Goal: Information Seeking & Learning: Understand process/instructions

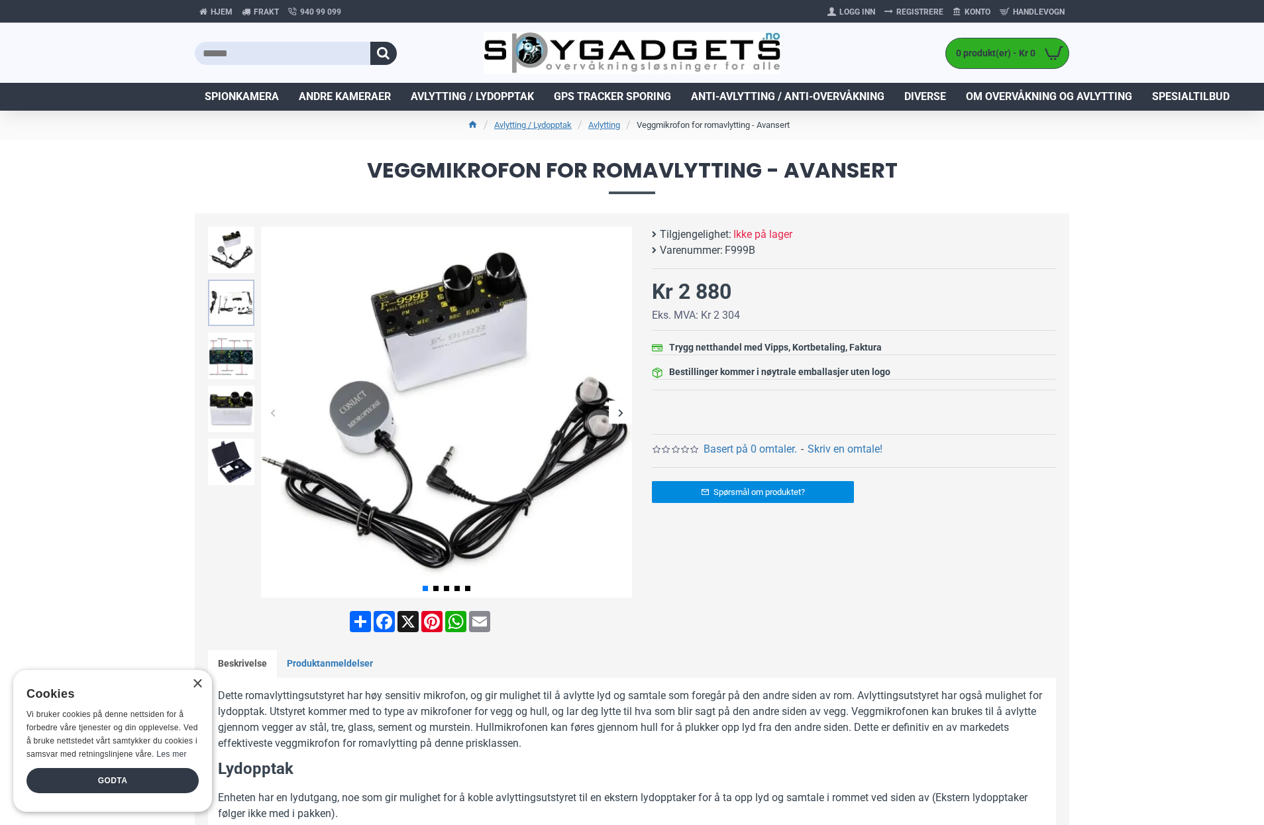
click at [217, 303] on img at bounding box center [231, 303] width 46 height 46
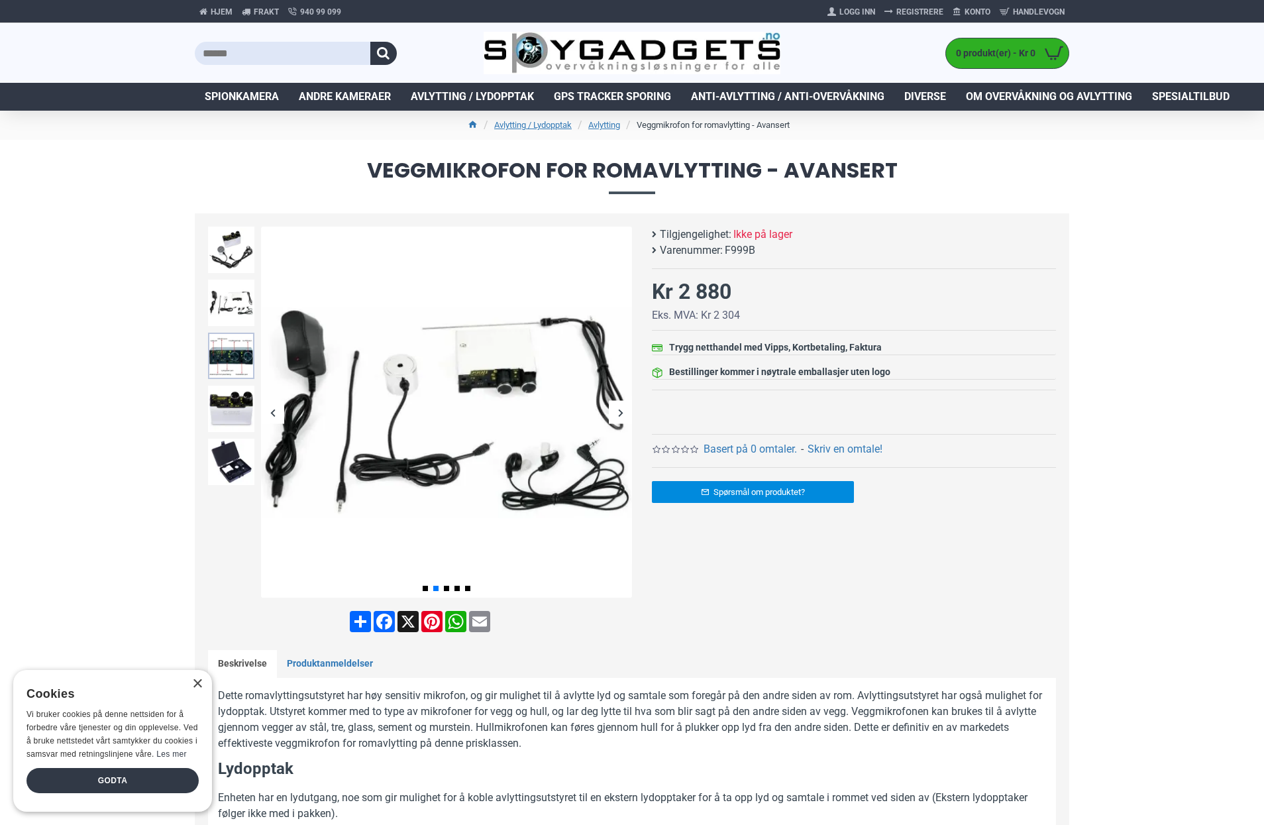
click at [228, 366] on img at bounding box center [231, 356] width 46 height 46
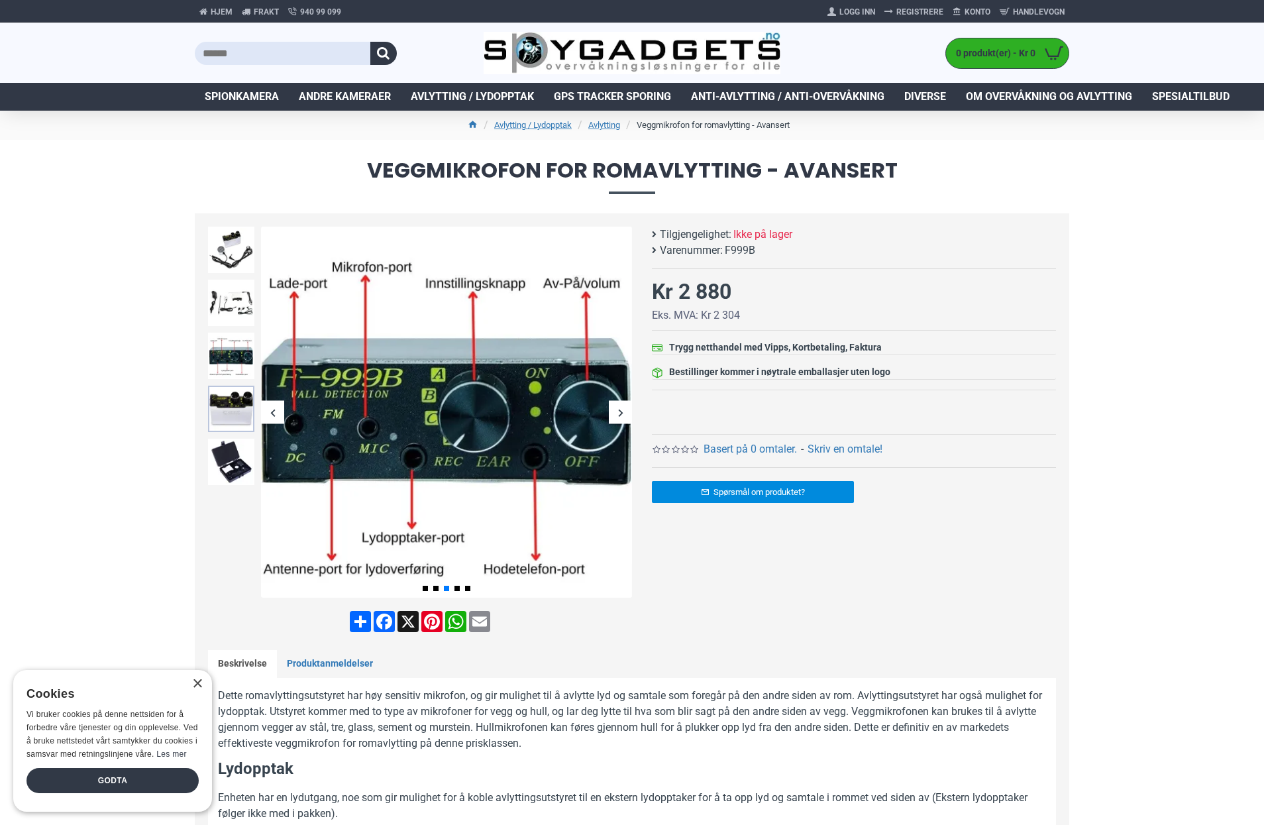
click at [232, 398] on img at bounding box center [231, 409] width 46 height 46
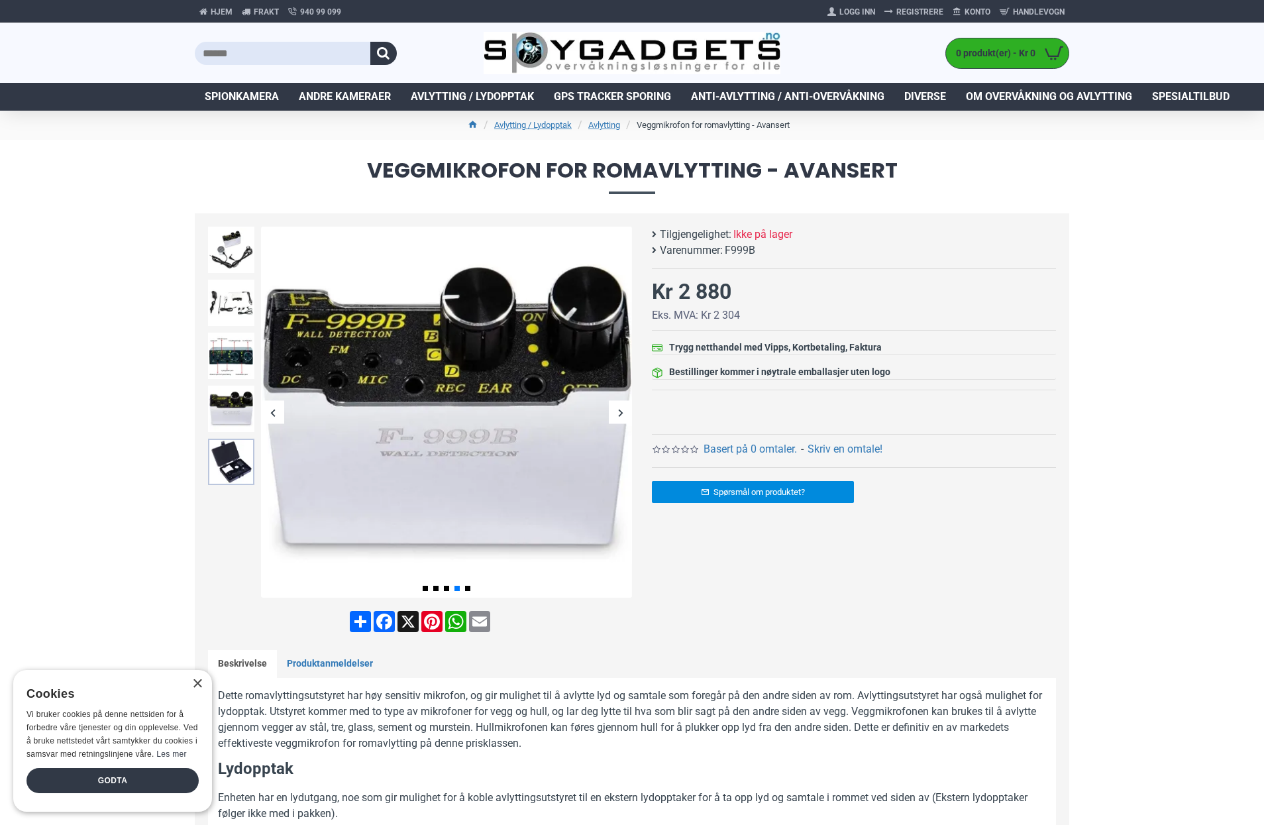
click at [240, 462] on img at bounding box center [231, 462] width 46 height 46
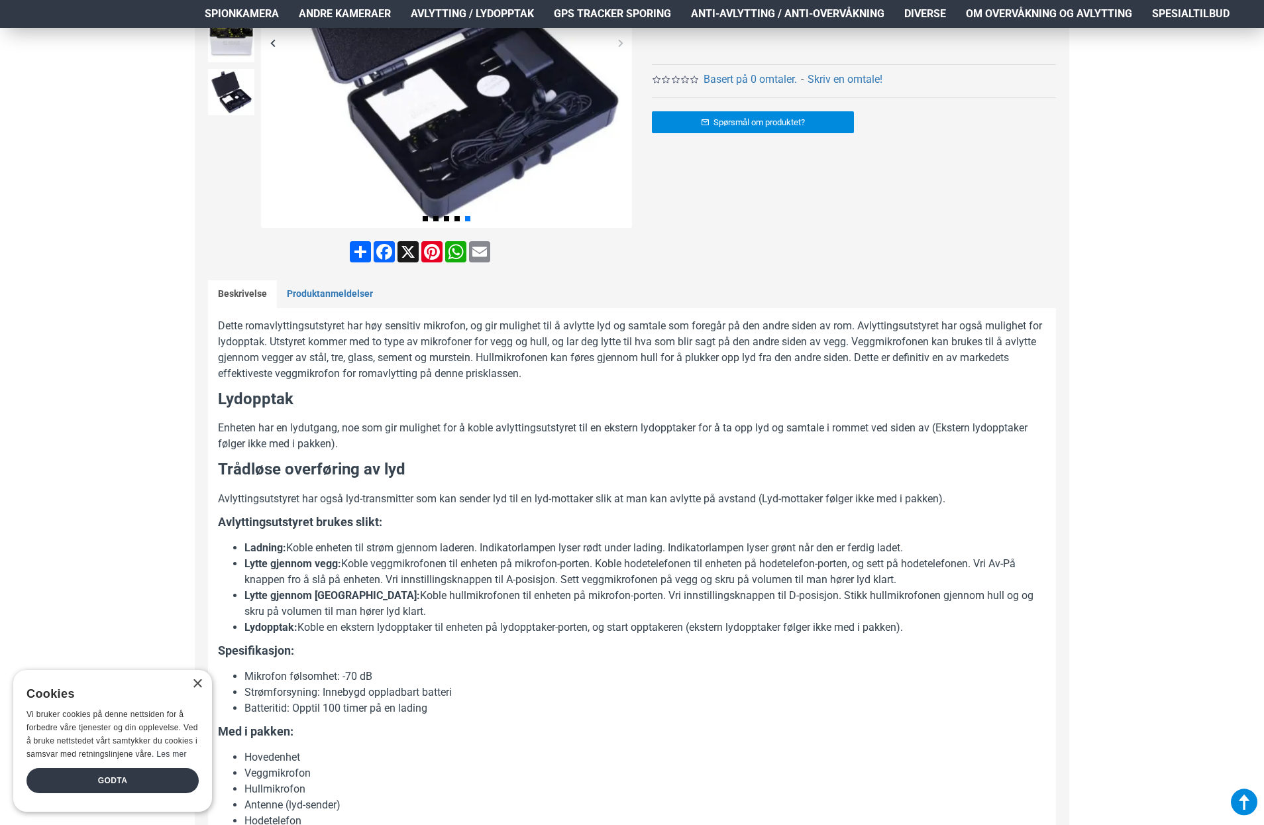
scroll to position [398, 0]
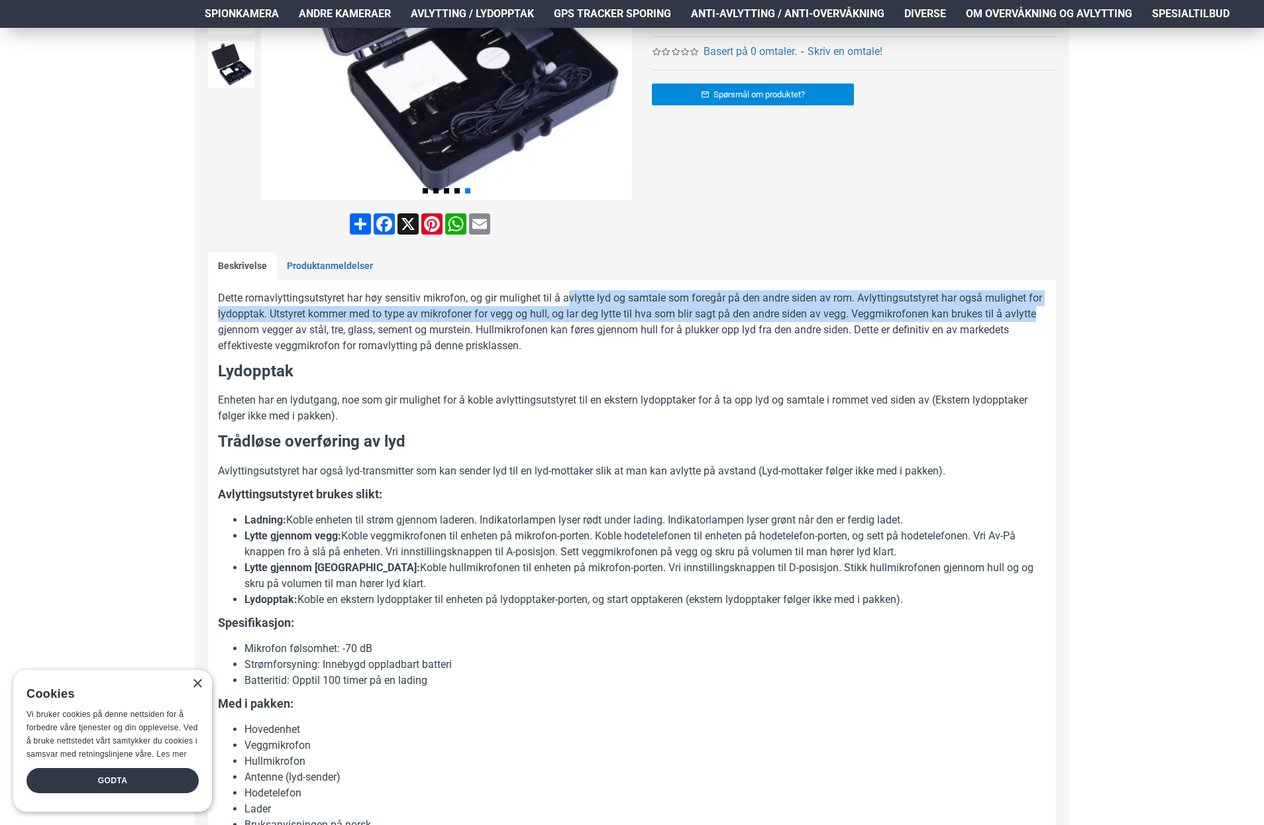
drag, startPoint x: 568, startPoint y: 292, endPoint x: 1032, endPoint y: 303, distance: 463.3
click at [1047, 309] on div "Dette romavlyttingsutstyret har høy sensitiv mikrofon, og gir mulighet til å av…" at bounding box center [632, 584] width 848 height 608
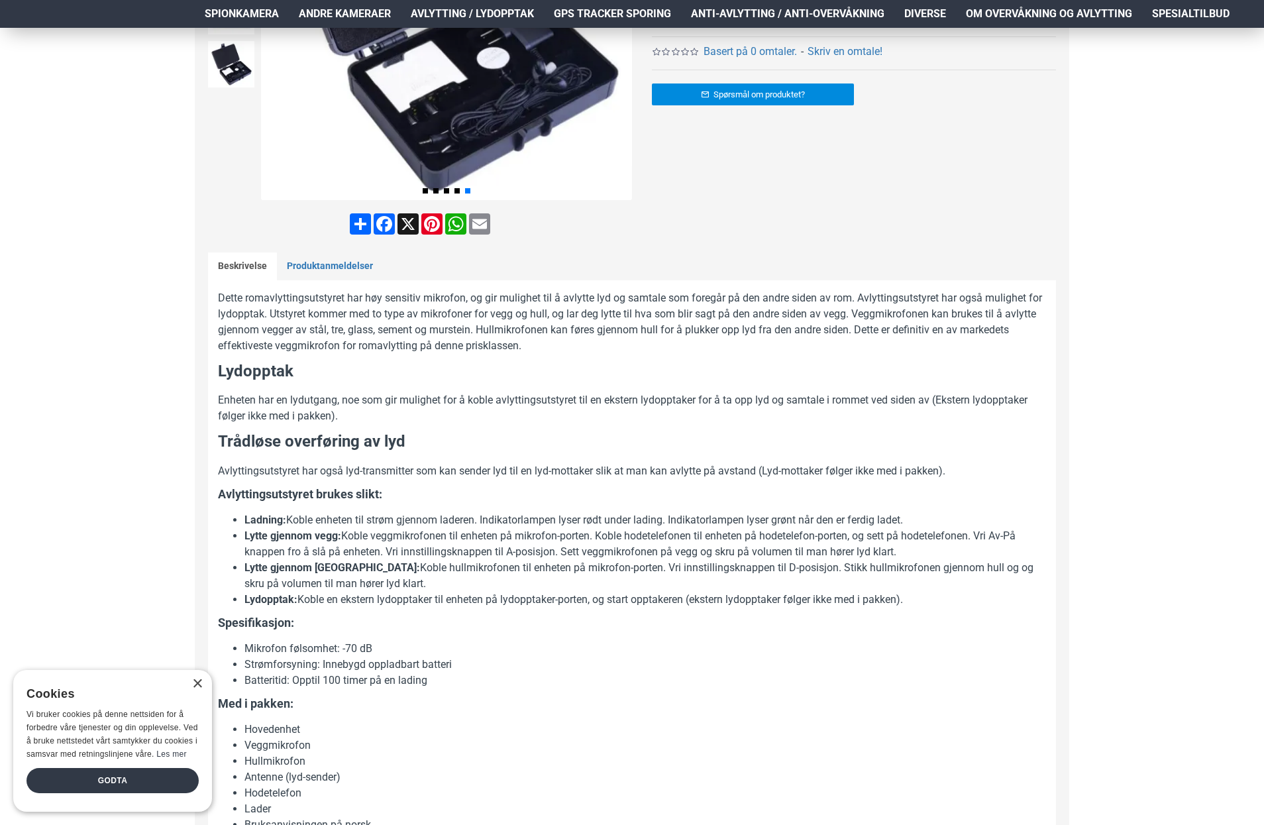
click at [600, 366] on h3 "Lydopptak" at bounding box center [632, 371] width 828 height 23
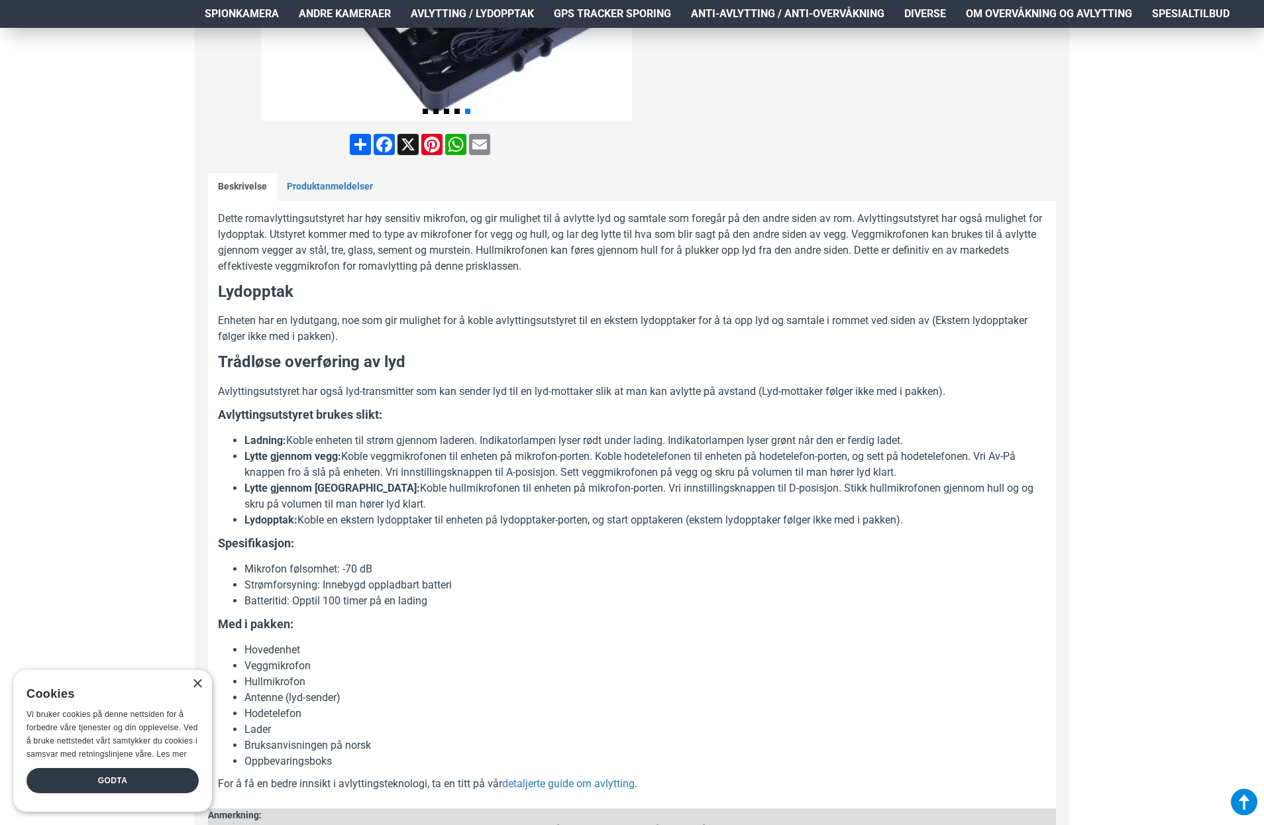
scroll to position [557, 0]
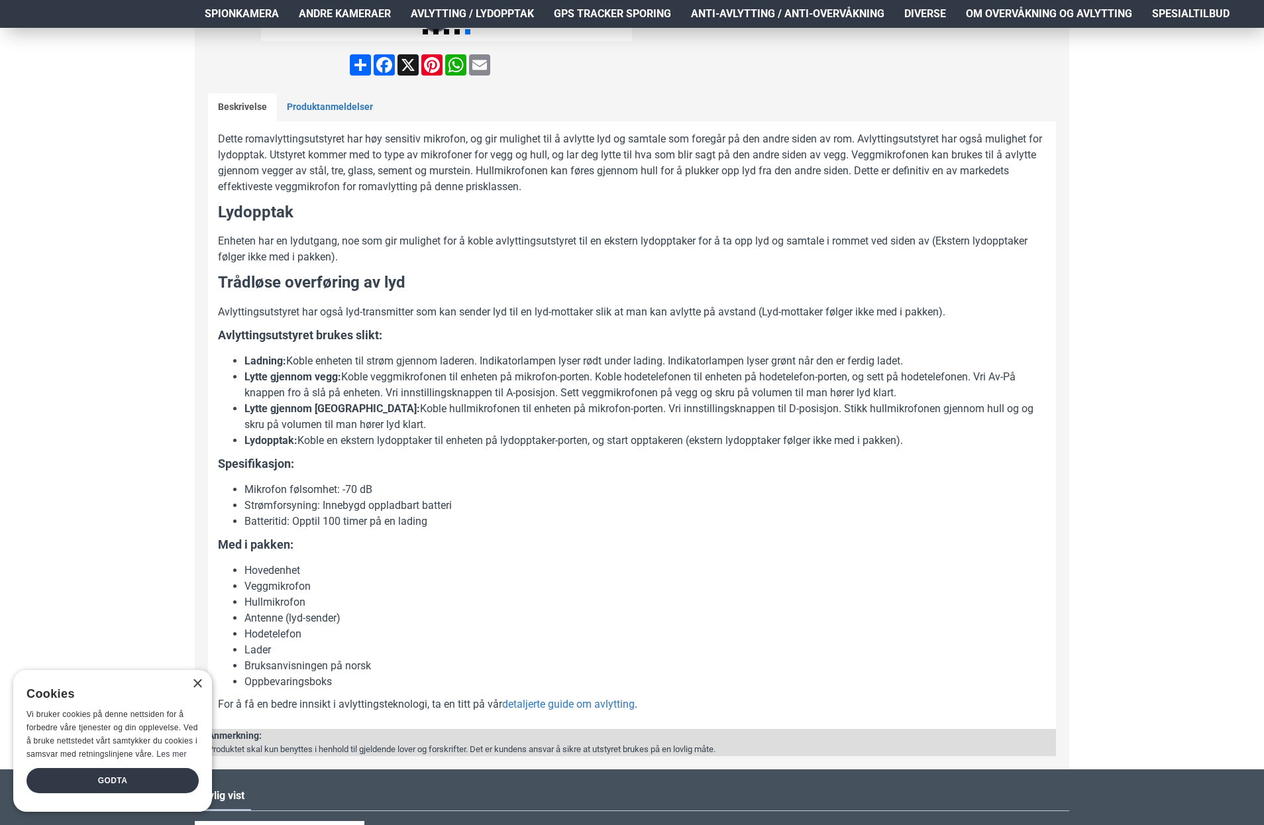
drag, startPoint x: 564, startPoint y: 392, endPoint x: 904, endPoint y: 388, distance: 340.6
click at [904, 388] on li "Lytte gjennom vegg: Koble veggmikrofonen til enheten på mikrofon-porten. Koble …" at bounding box center [645, 385] width 802 height 32
drag, startPoint x: 910, startPoint y: 392, endPoint x: 341, endPoint y: 406, distance: 568.7
click at [341, 406] on ul "Ladning: Koble enheten til strøm gjennom laderen. Indikatorlampen lyser rødt un…" at bounding box center [632, 400] width 828 height 95
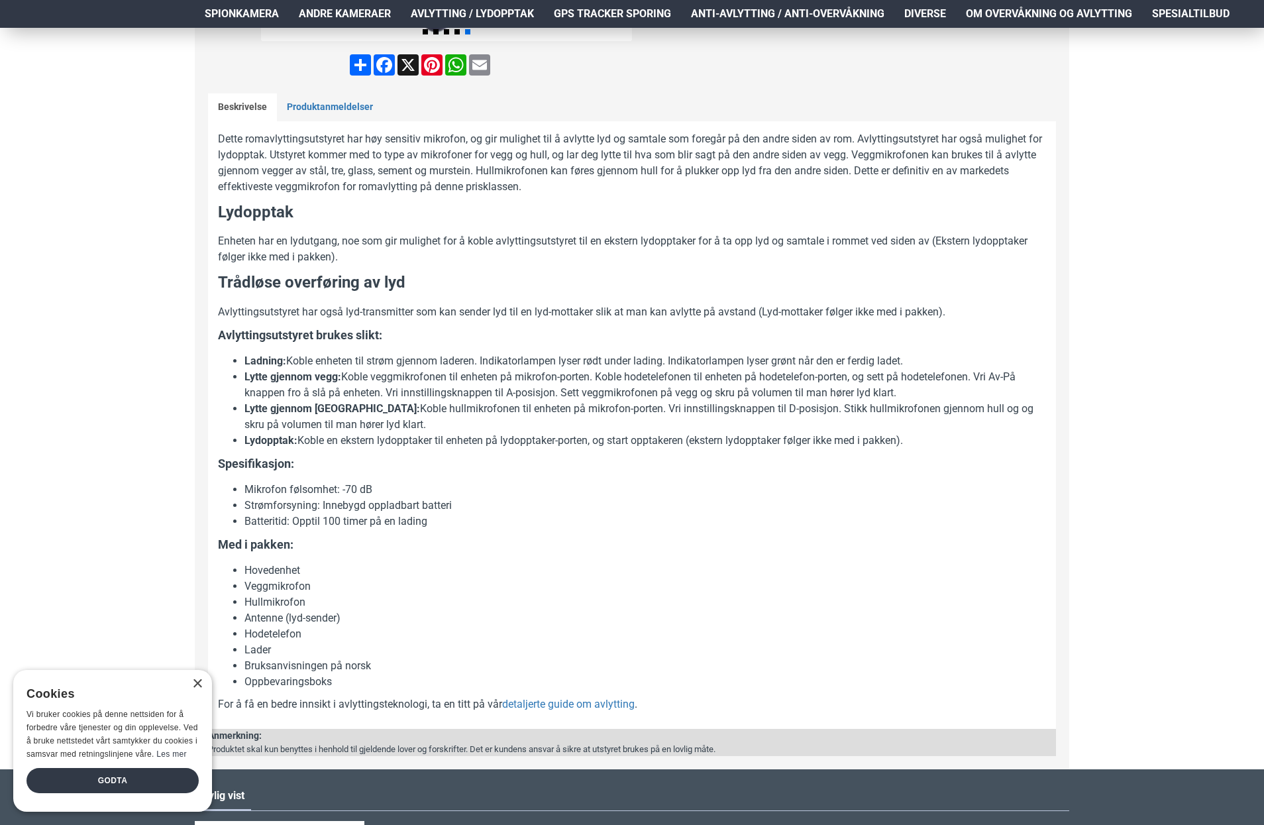
click at [366, 434] on li "Lydopptak: Koble en ekstern lydopptaker til enheten på lydopptaker-porten, og s…" at bounding box center [645, 441] width 802 height 16
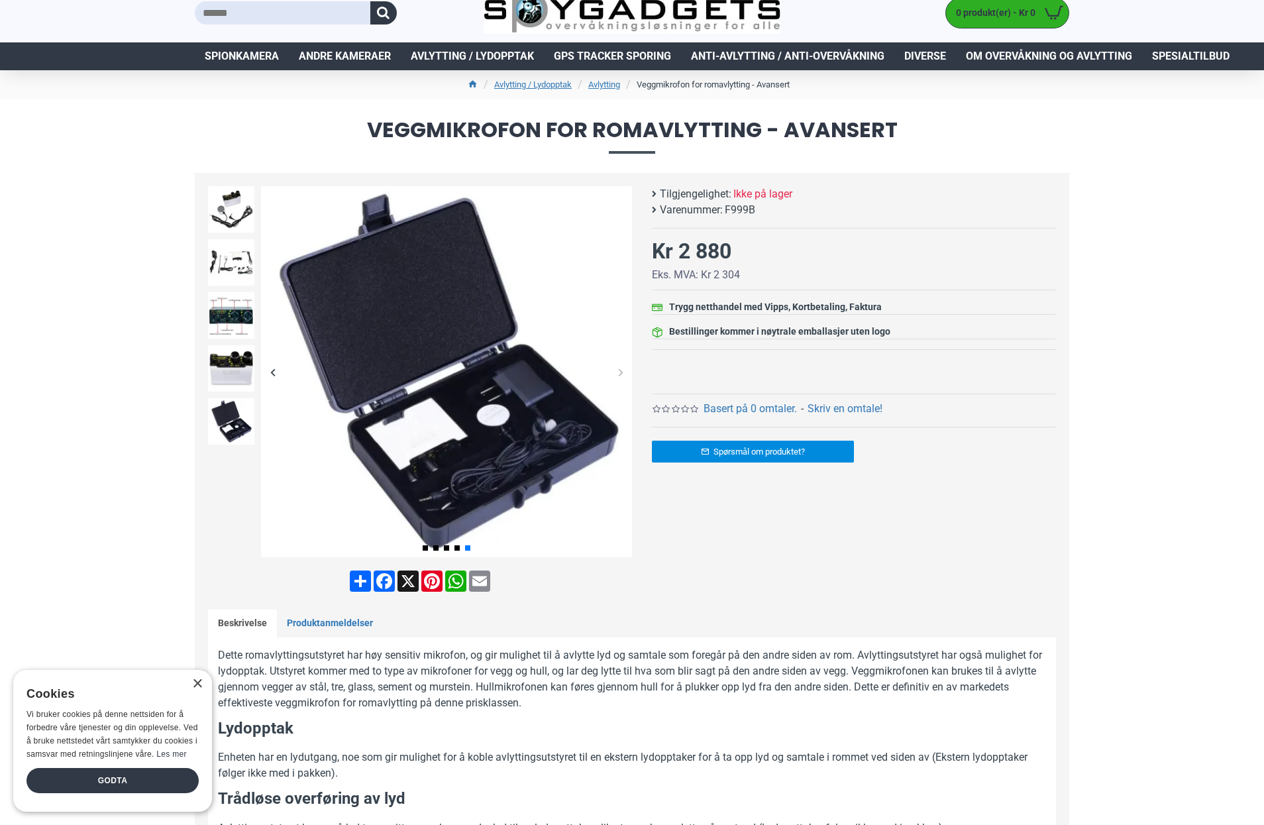
scroll to position [0, 0]
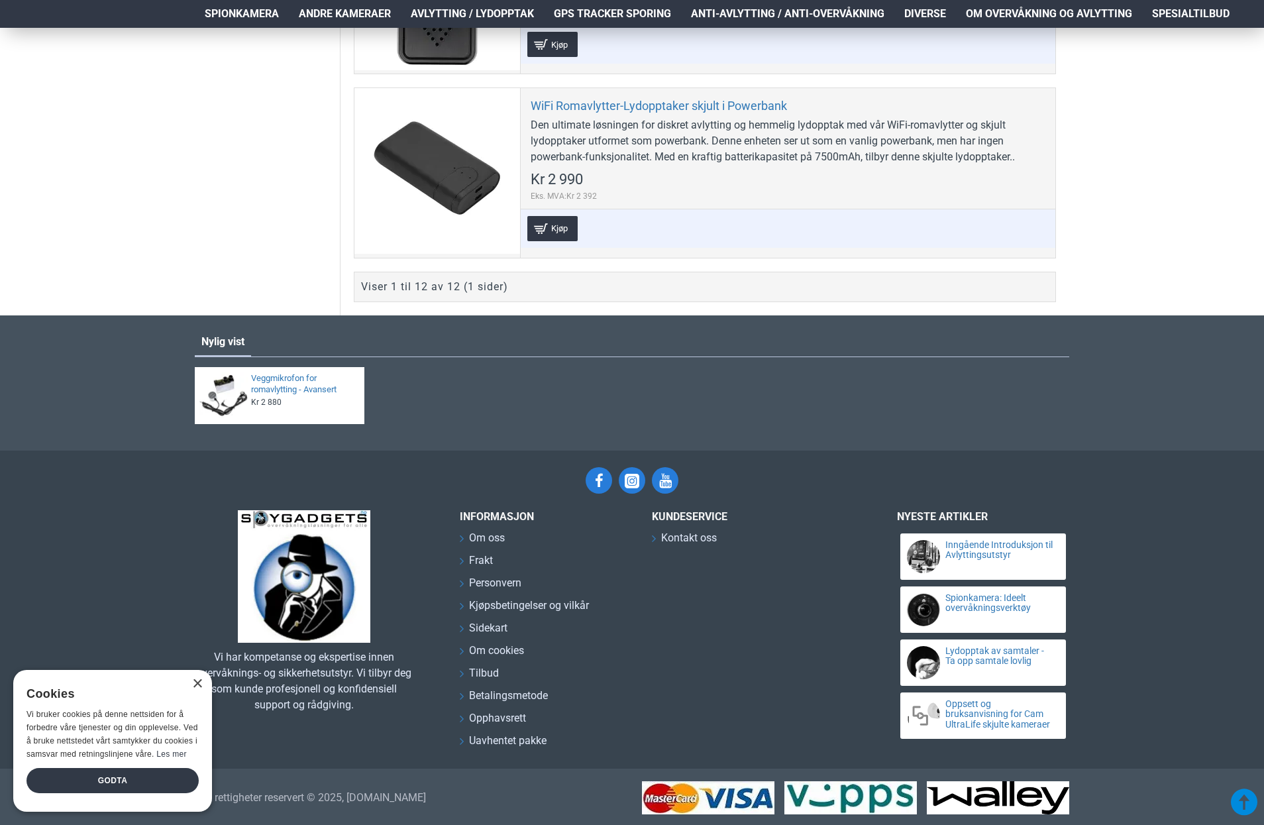
scroll to position [2432, 0]
